Goal: Task Accomplishment & Management: Manage account settings

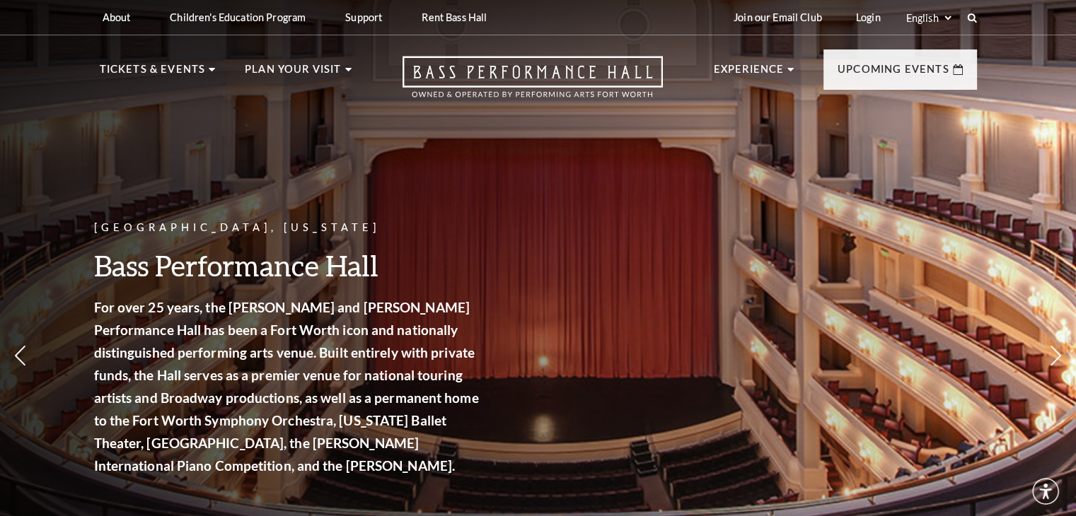
click at [700, 320] on div "Fort Worth, Texas Bass Performance Hall For over 25 years, the Nancy Lee and Pe…" at bounding box center [538, 311] width 1076 height 638
click at [857, 21] on link "Login" at bounding box center [868, 17] width 47 height 35
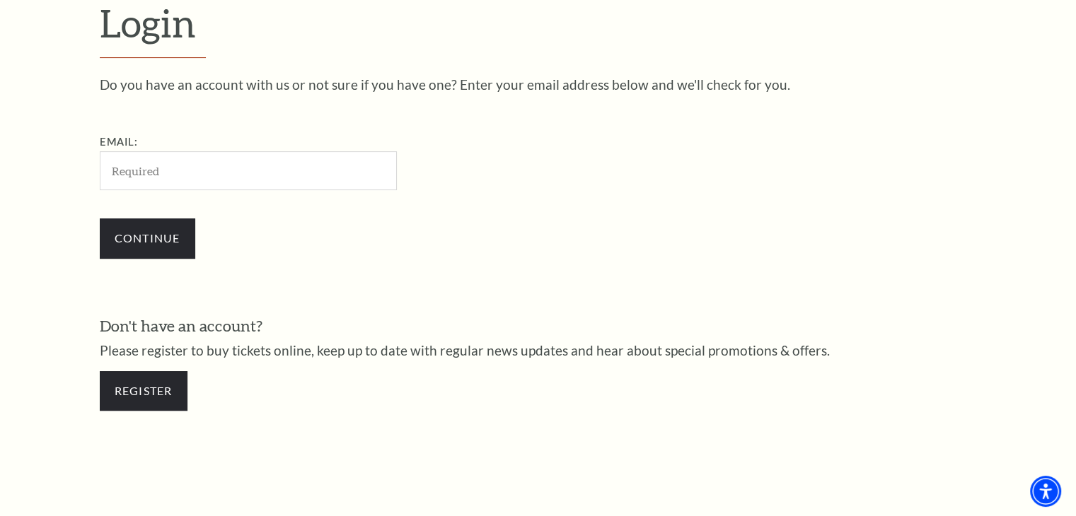
click at [168, 167] on input "Email:" at bounding box center [248, 170] width 297 height 39
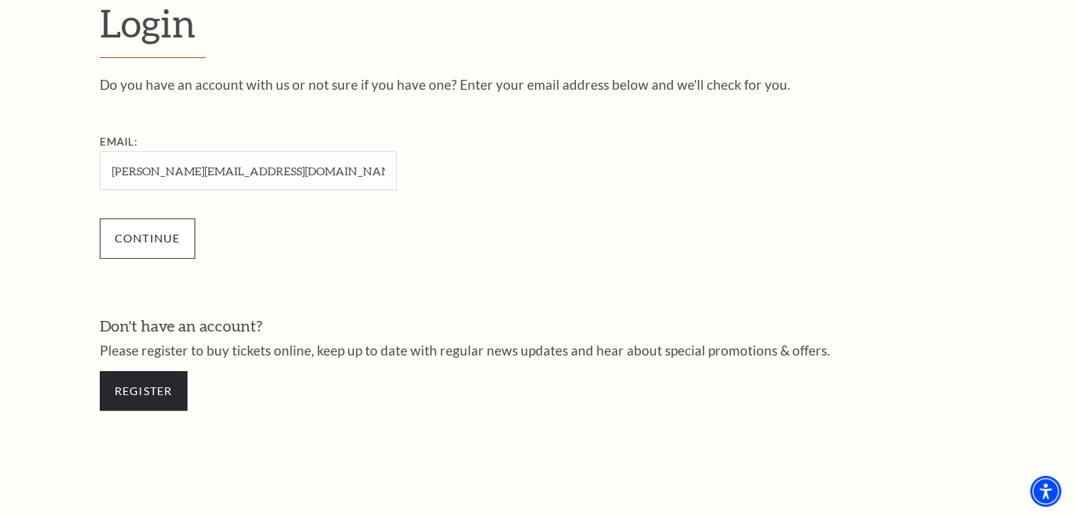
type input "[PERSON_NAME][EMAIL_ADDRESS][DOMAIN_NAME]"
click at [126, 226] on input "Continue" at bounding box center [148, 239] width 96 height 40
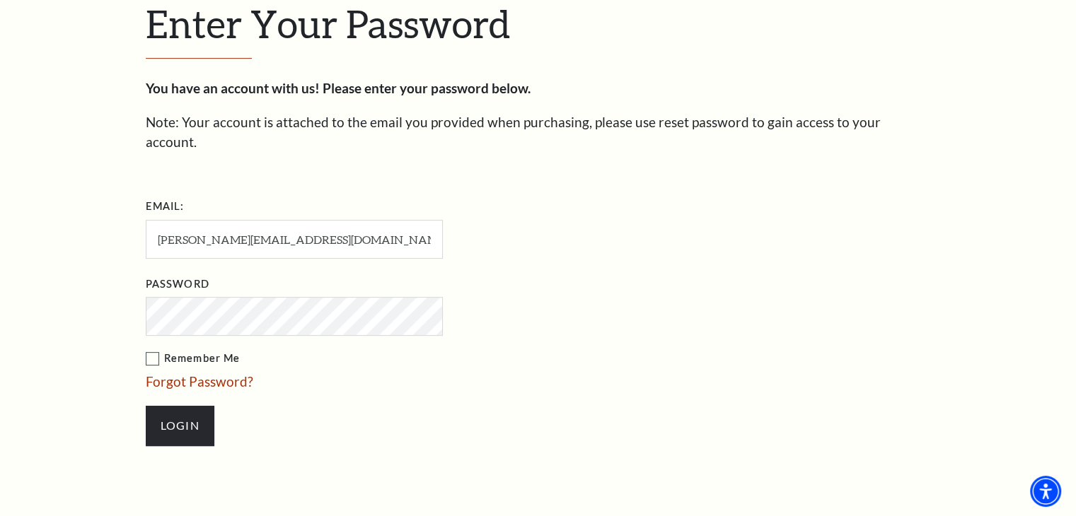
click at [154, 350] on label "Remember Me" at bounding box center [365, 359] width 439 height 18
click at [0, 0] on input "Remember Me" at bounding box center [0, 0] width 0 height 0
click at [174, 406] on input "Login" at bounding box center [180, 426] width 69 height 40
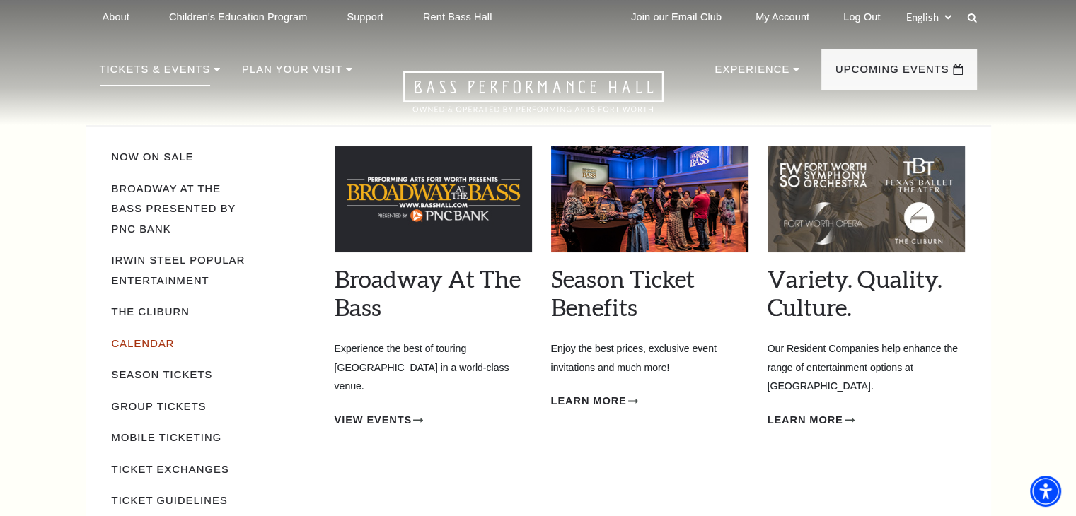
click at [161, 338] on link "Calendar" at bounding box center [143, 343] width 63 height 11
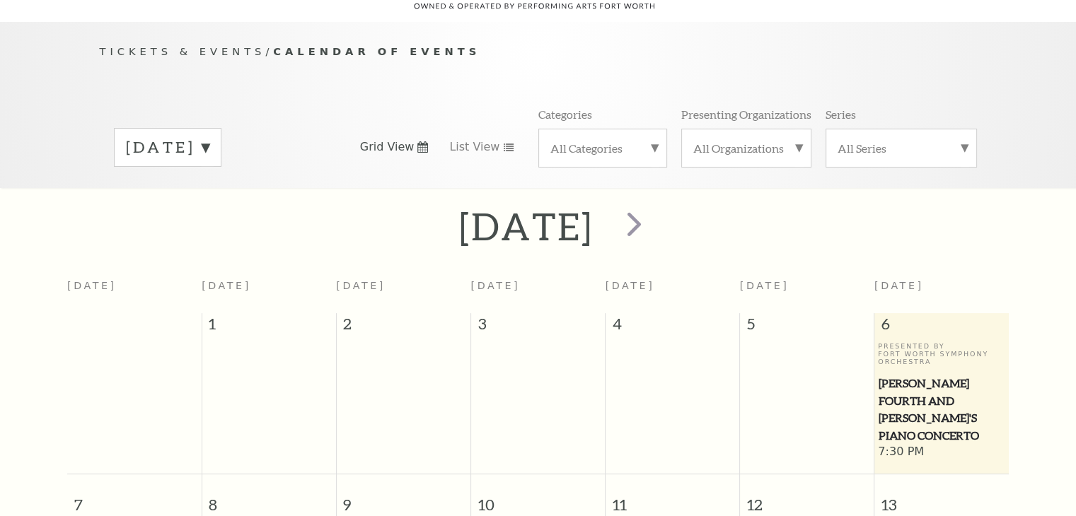
scroll to position [125, 0]
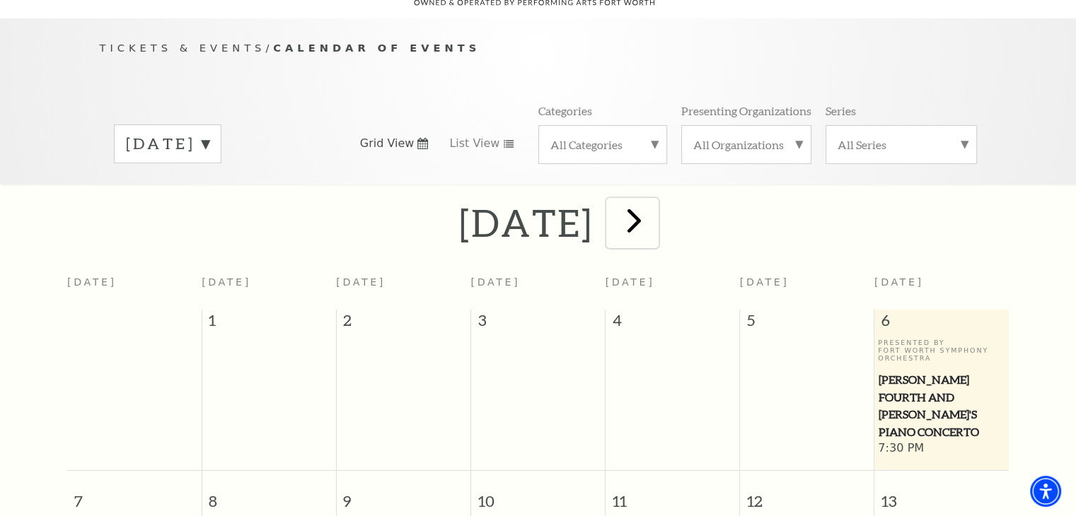
click at [654, 202] on span "next" at bounding box center [634, 220] width 40 height 40
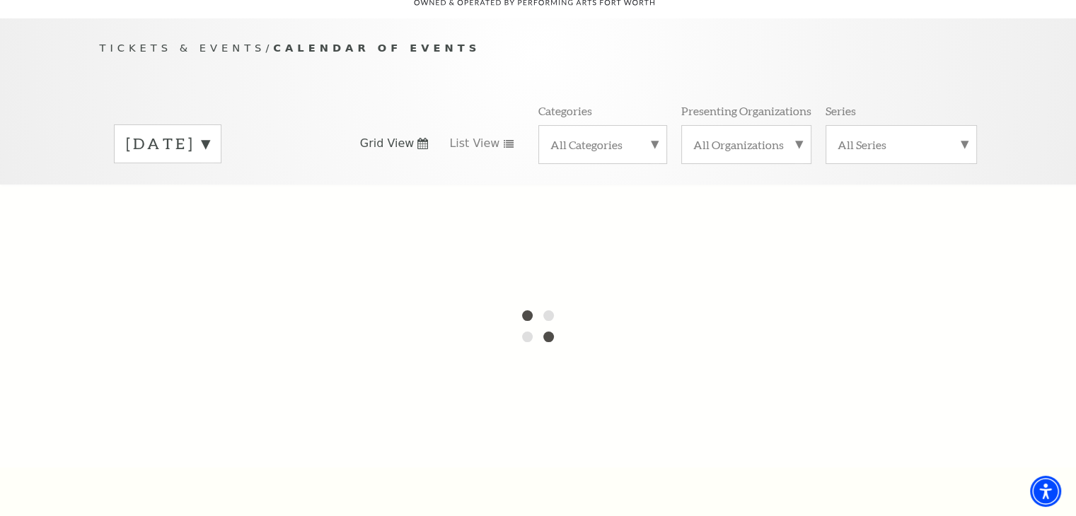
click at [715, 202] on div at bounding box center [538, 326] width 1076 height 283
click at [722, 207] on div at bounding box center [538, 326] width 1076 height 283
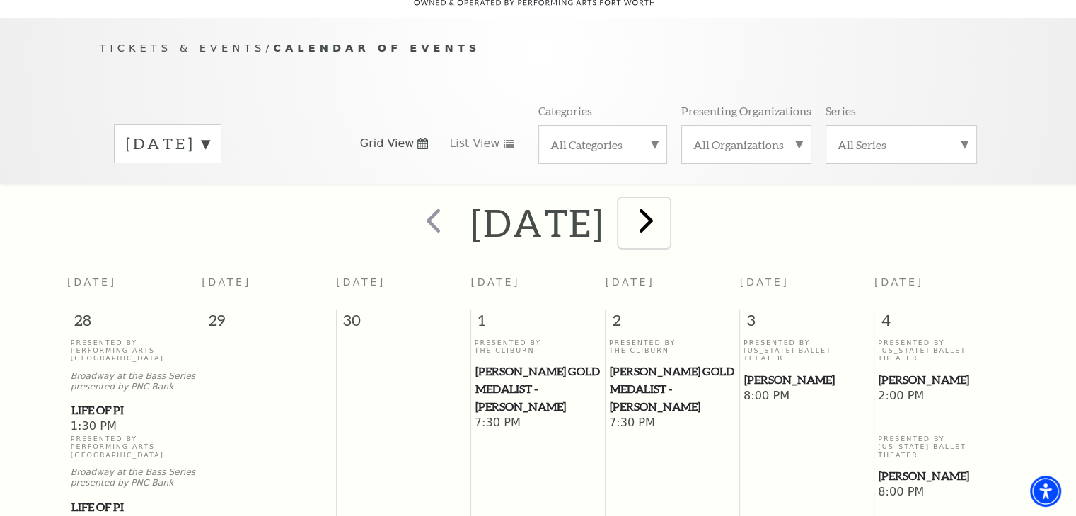
click at [666, 202] on span "next" at bounding box center [646, 220] width 40 height 40
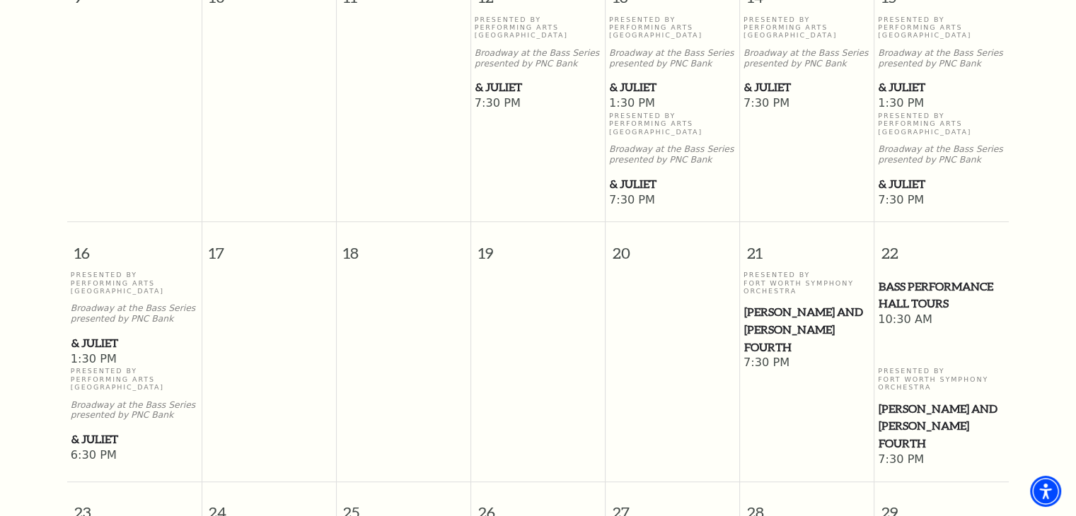
scroll to position [971, 0]
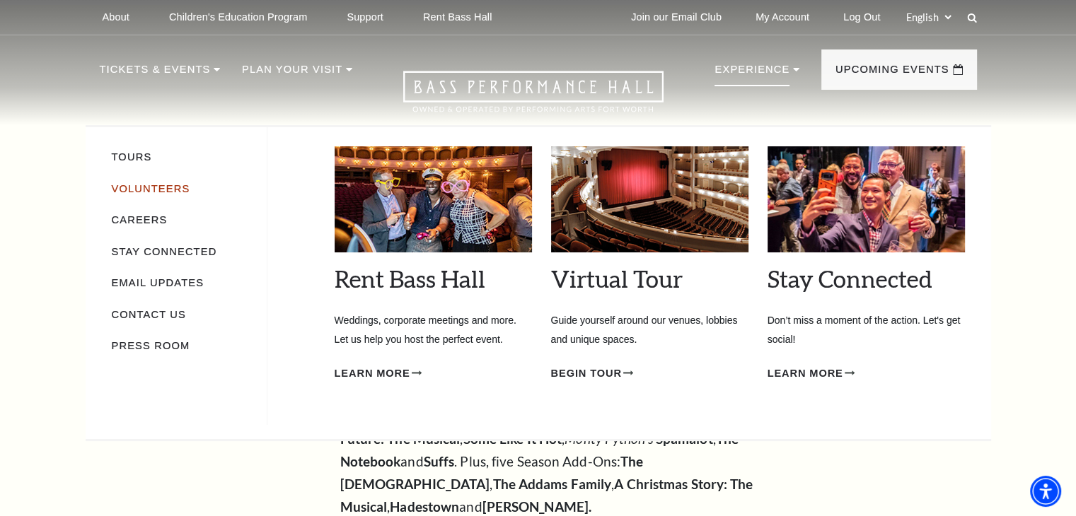
click at [166, 192] on link "Volunteers" at bounding box center [151, 188] width 79 height 11
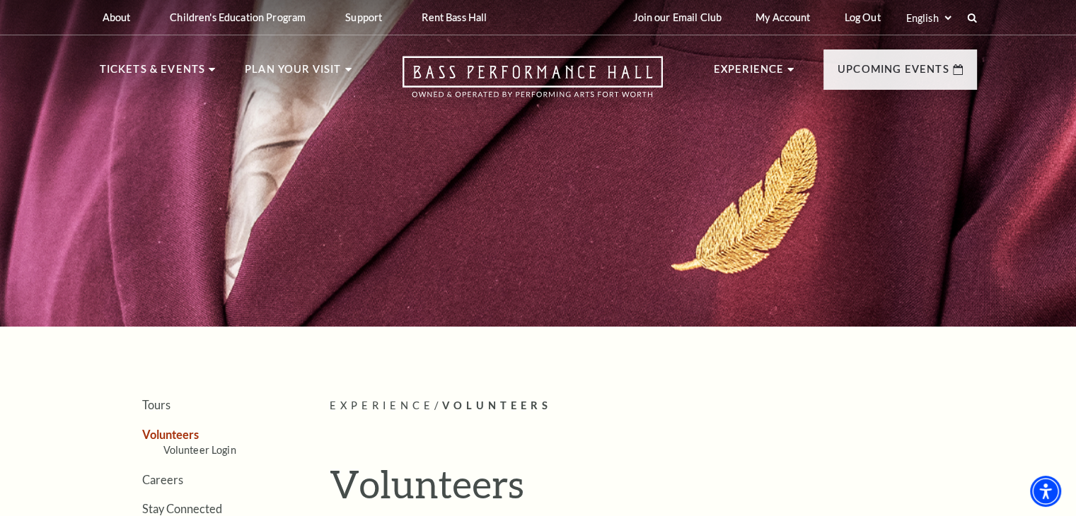
click at [166, 192] on div at bounding box center [538, 159] width 1076 height 335
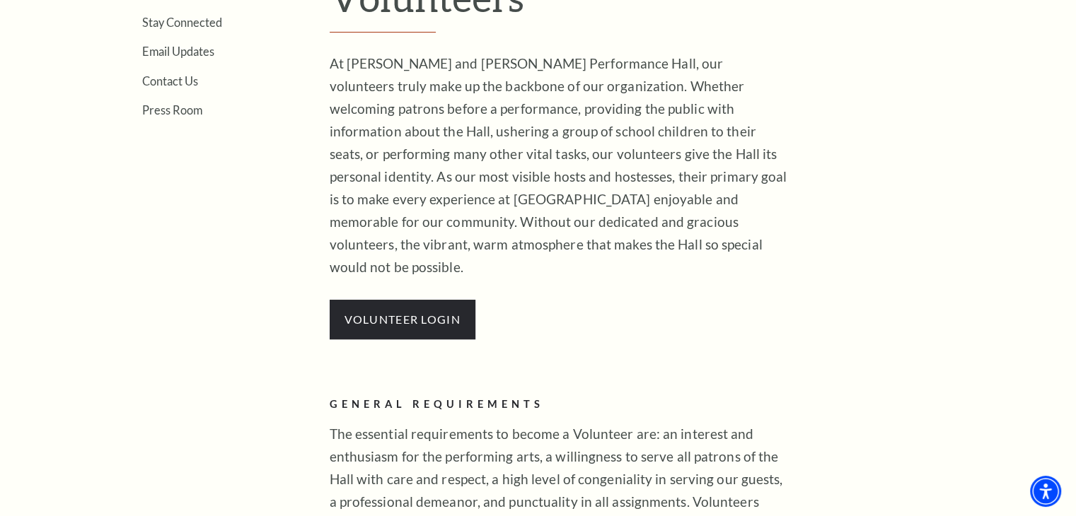
scroll to position [493, 0]
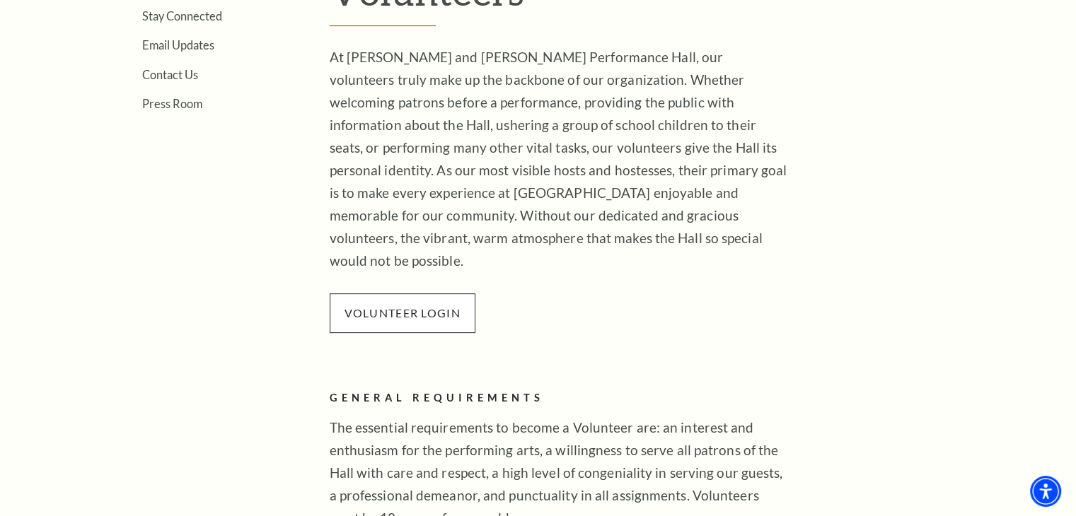
click at [454, 296] on p "VOLUNTEER LOGIN" at bounding box center [403, 314] width 146 height 40
click at [449, 306] on link "VOLUNTEER LOGIN" at bounding box center [403, 312] width 116 height 13
